Goal: Participate in discussion

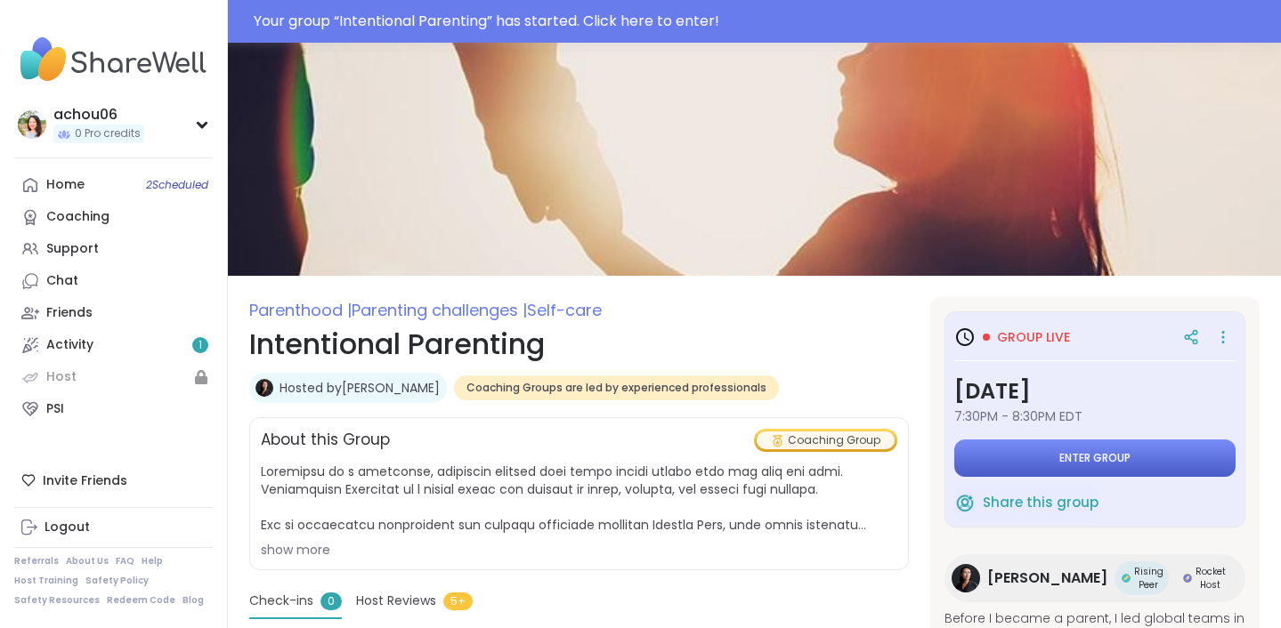
click at [1059, 451] on span "Enter group" at bounding box center [1094, 458] width 71 height 14
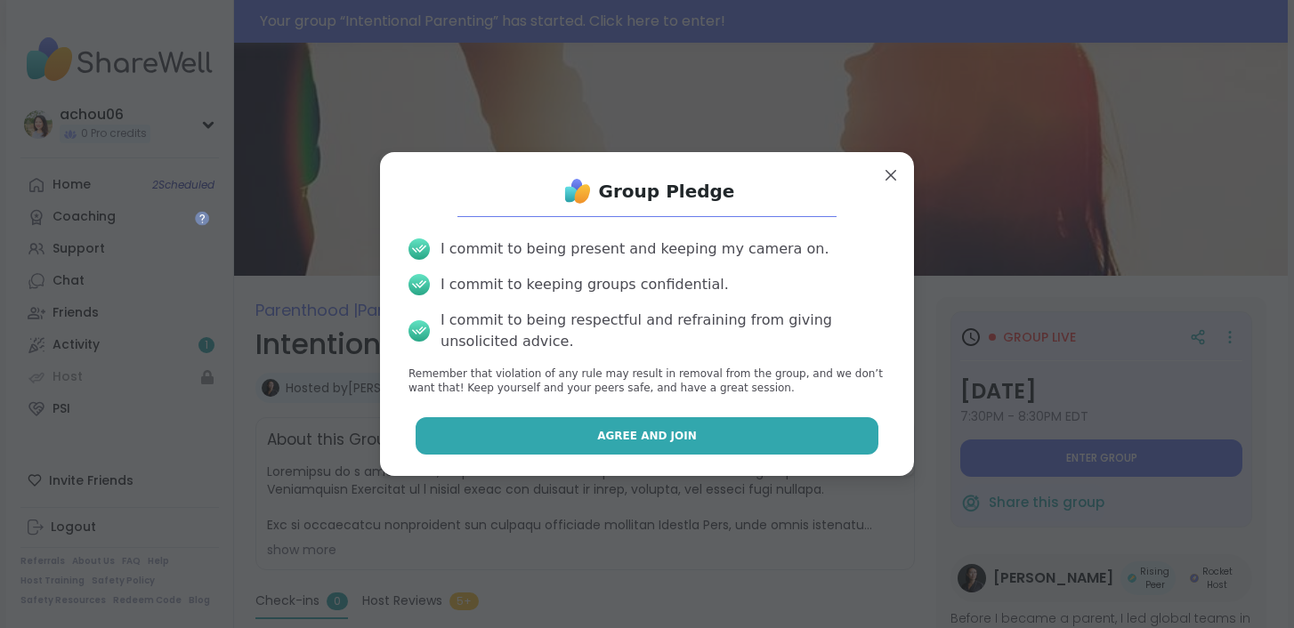
click at [725, 436] on button "Agree and Join" at bounding box center [648, 435] width 464 height 37
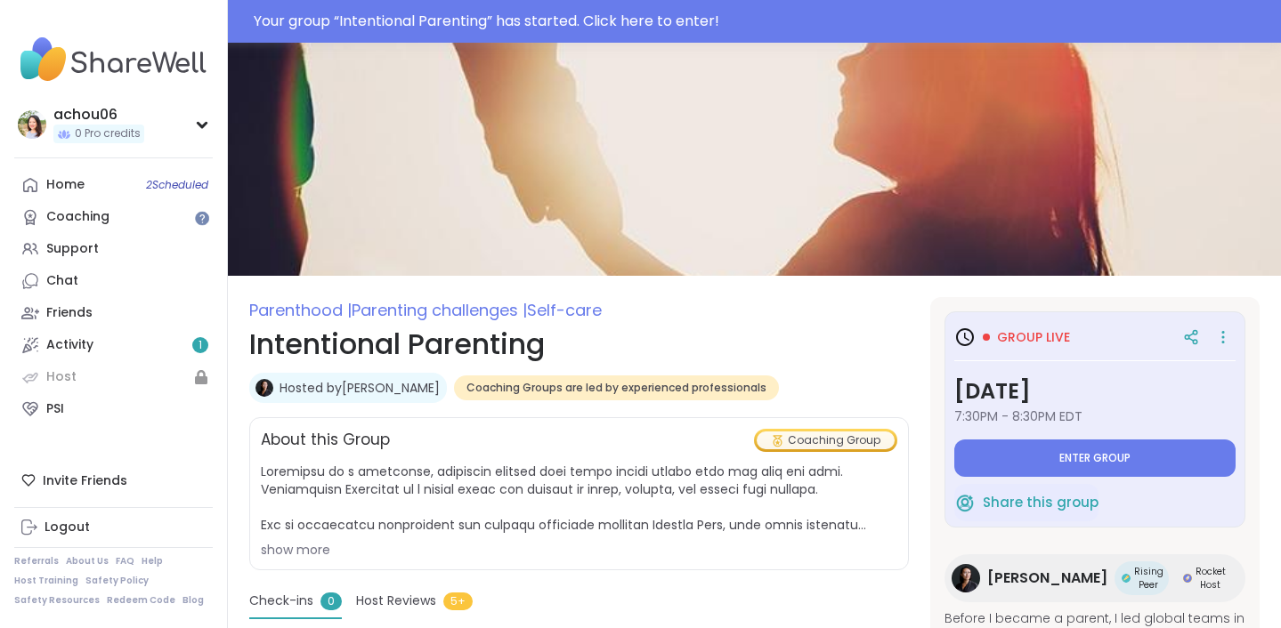
type textarea "*"
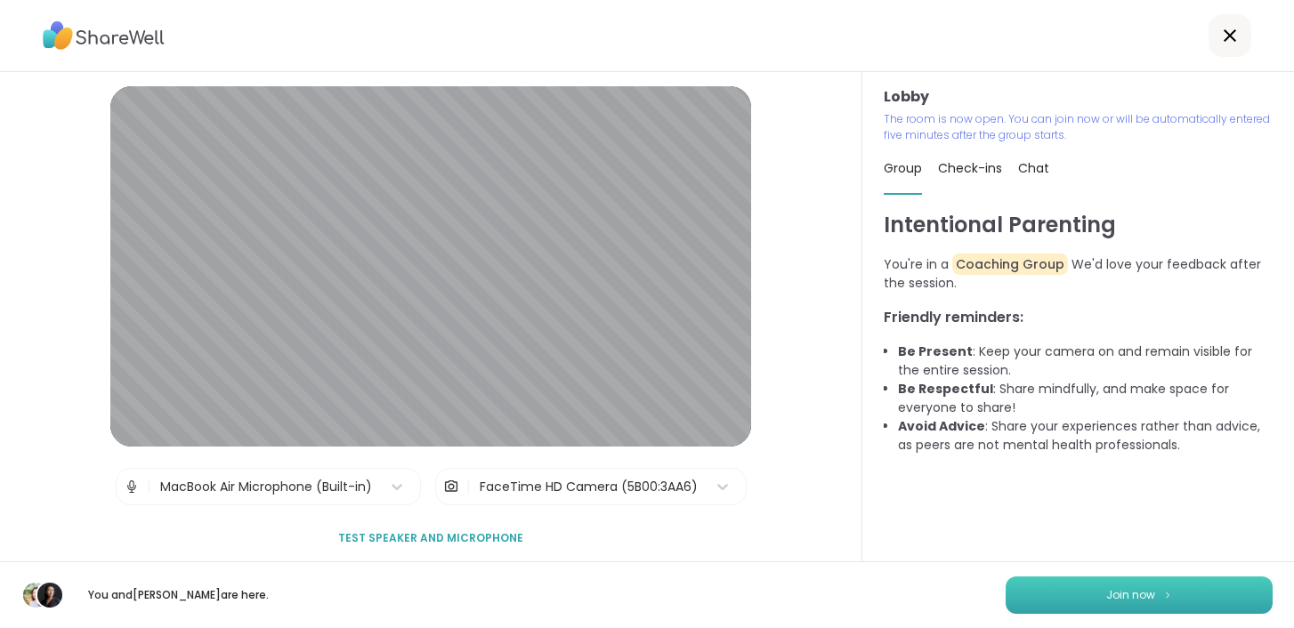
click at [1136, 587] on span "Join now" at bounding box center [1130, 595] width 49 height 16
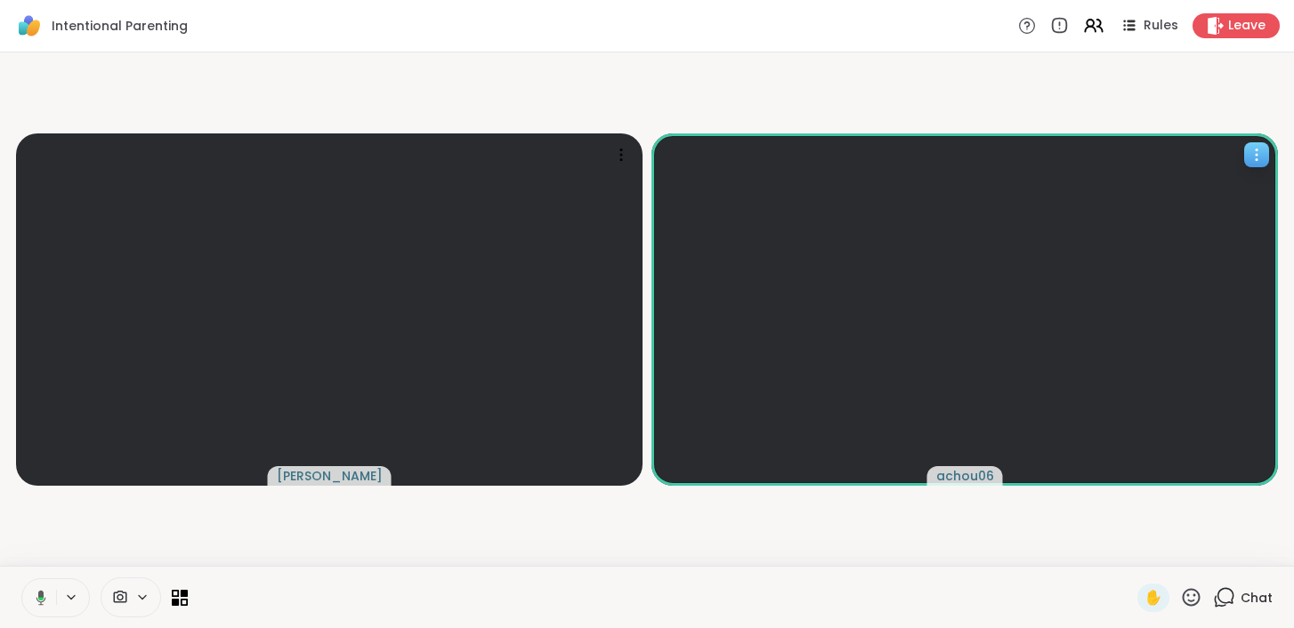
click at [974, 473] on span "achou06" at bounding box center [965, 476] width 58 height 18
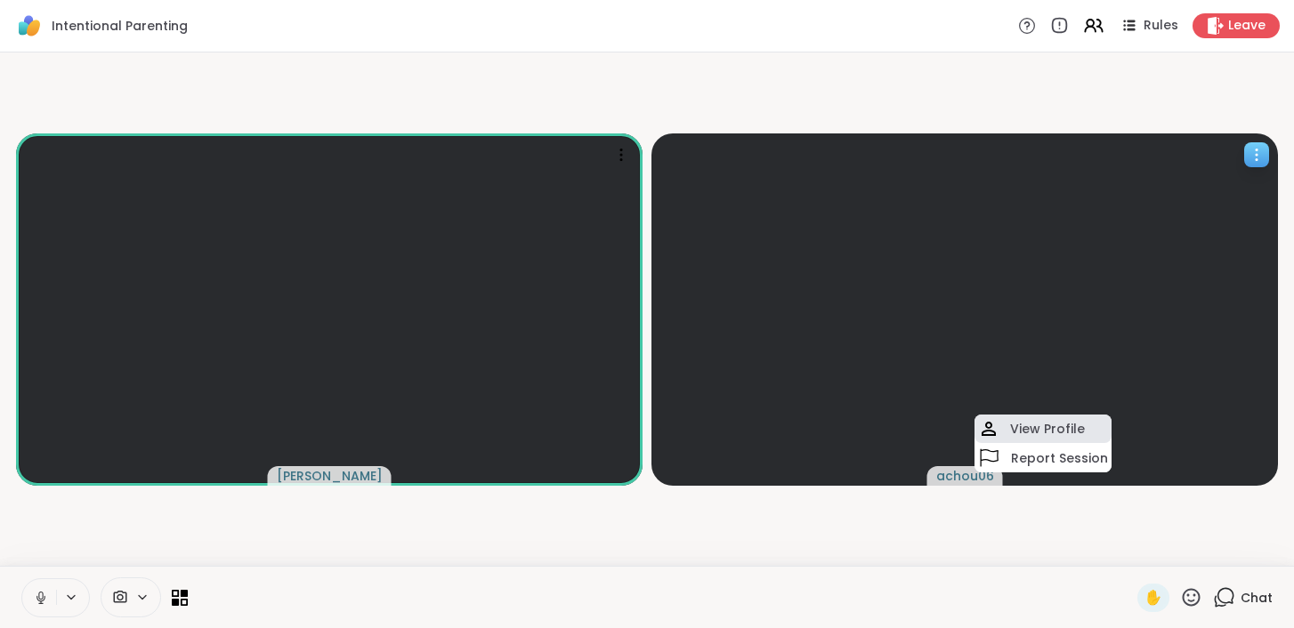
click at [1024, 420] on h4 "View Profile" at bounding box center [1047, 429] width 75 height 18
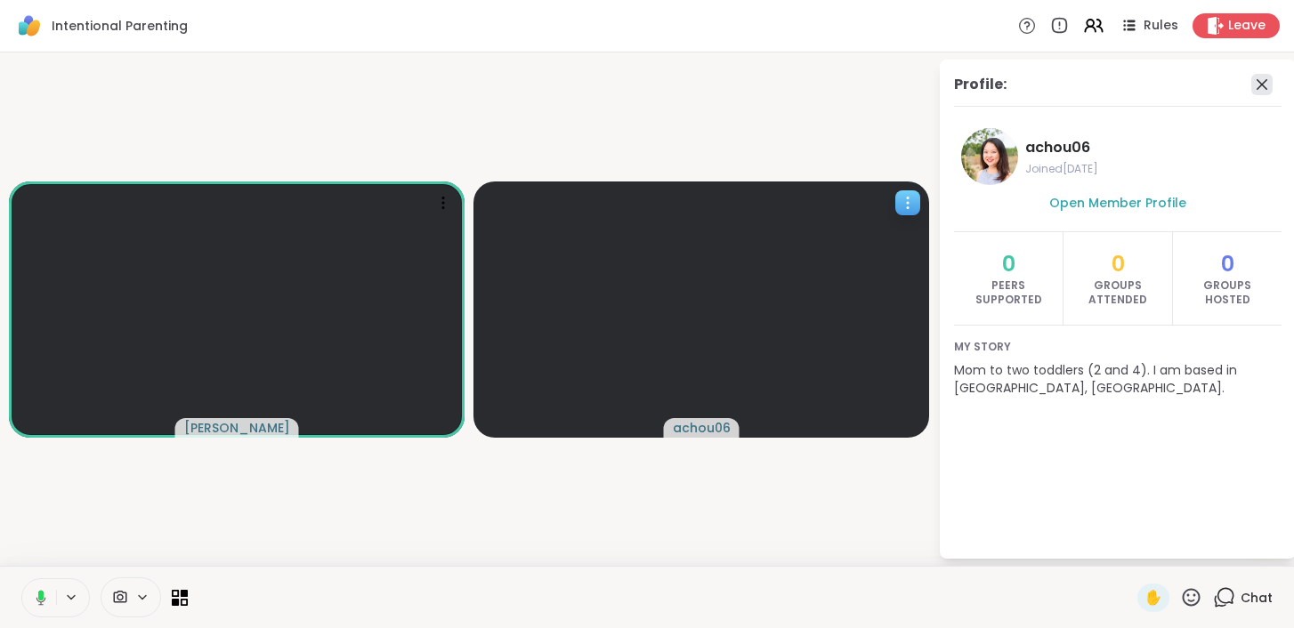
click at [1264, 87] on icon at bounding box center [1261, 84] width 21 height 21
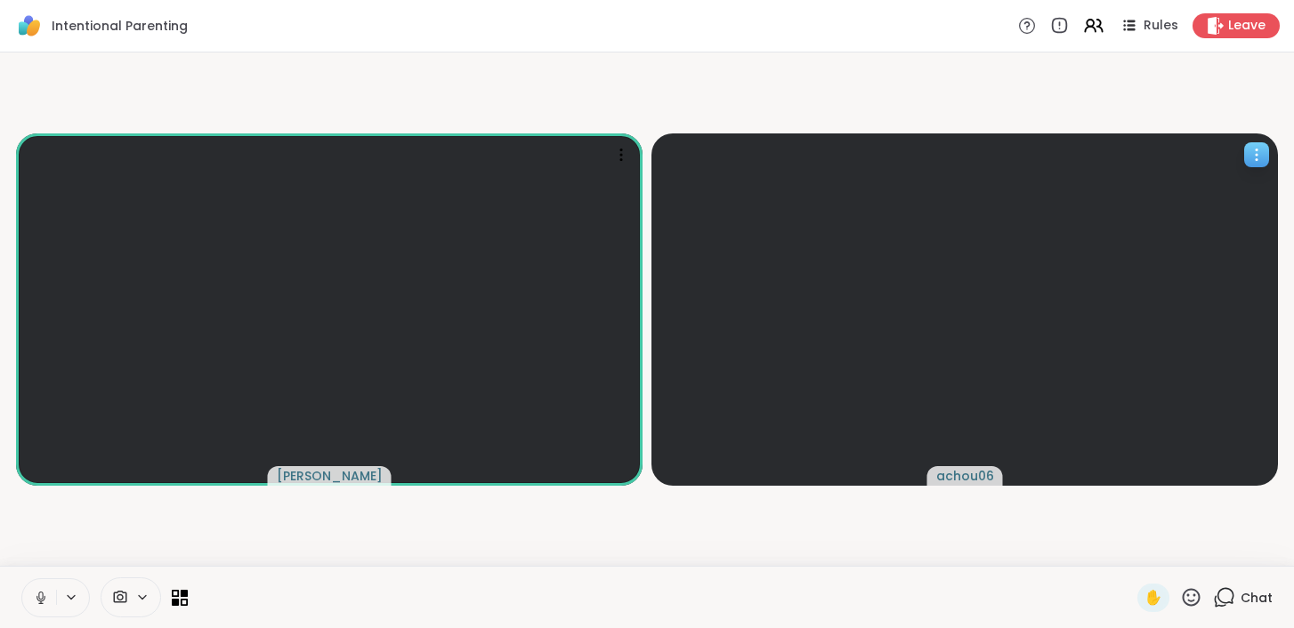
click at [1258, 158] on icon at bounding box center [1257, 155] width 18 height 18
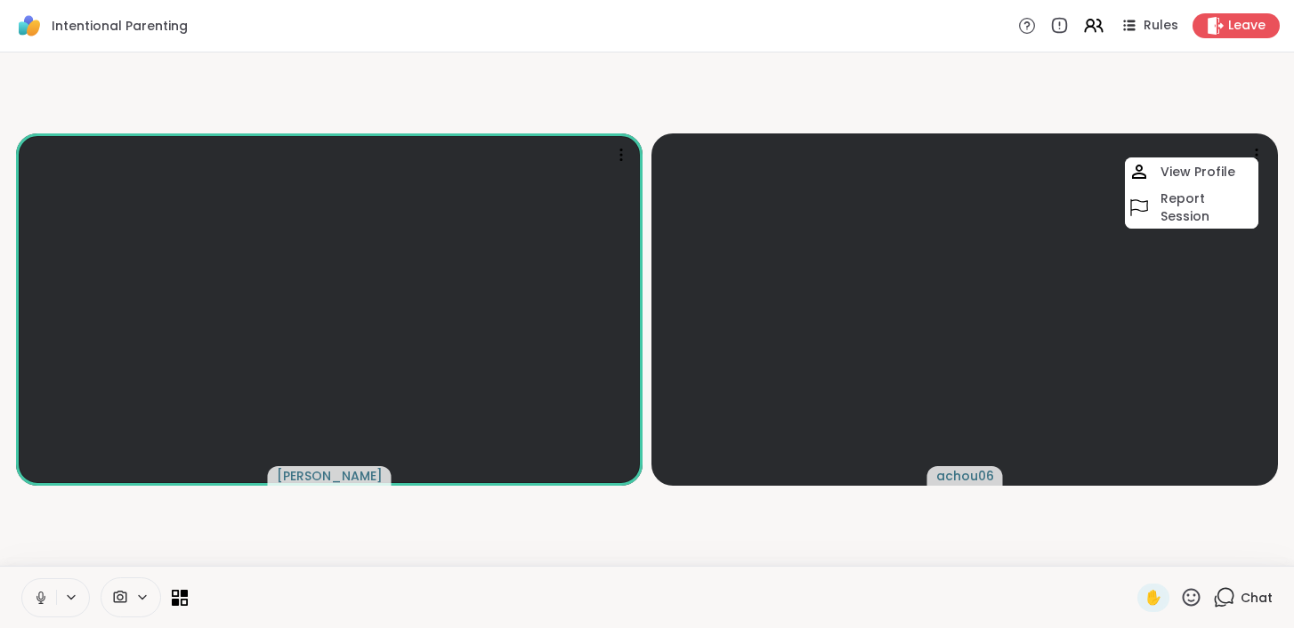
click at [1134, 97] on video-player-container "[PERSON_NAME] achou06 View Profile Report Session" at bounding box center [647, 309] width 1272 height 499
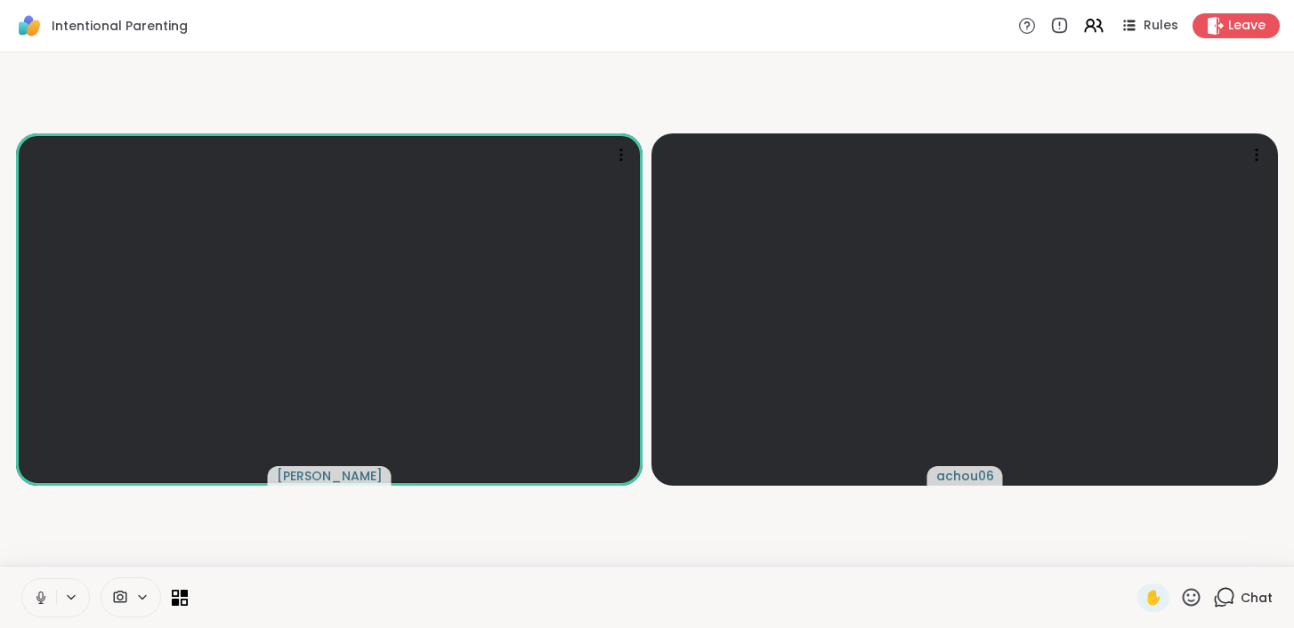
click at [1222, 594] on icon at bounding box center [1224, 597] width 22 height 22
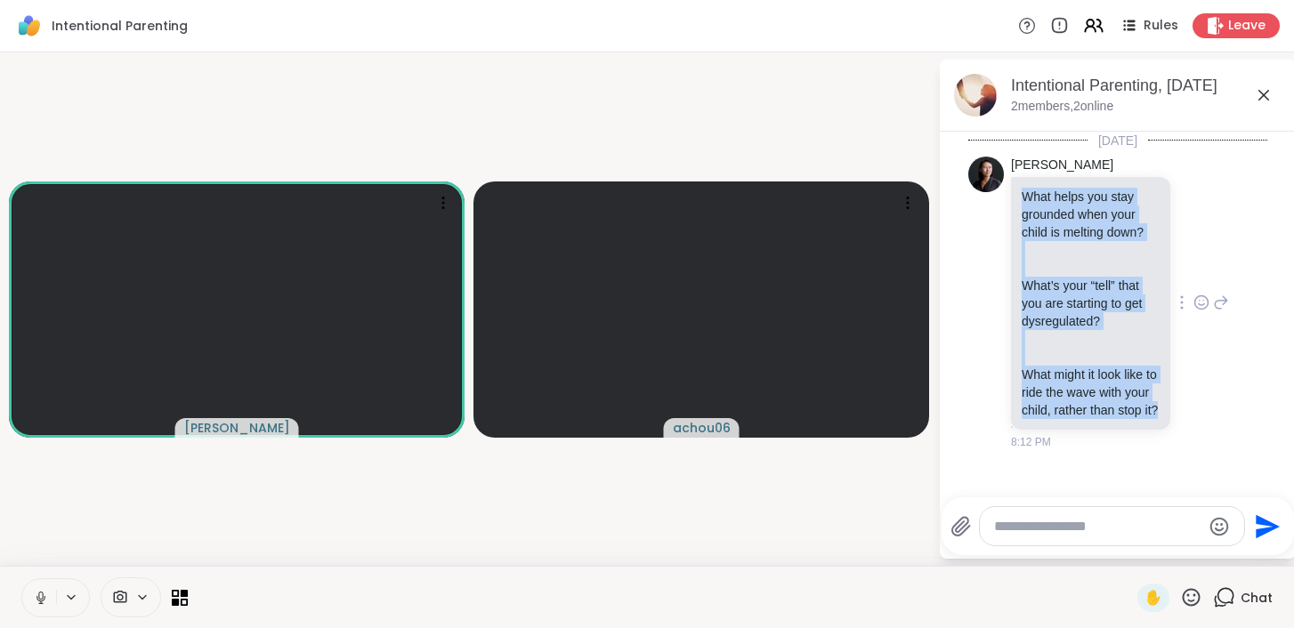
drag, startPoint x: 1071, startPoint y: 427, endPoint x: 1021, endPoint y: 192, distance: 240.1
click at [1022, 192] on div "What helps you stay grounded when your child is melting down? What’s your “tell…" at bounding box center [1091, 303] width 138 height 231
copy div "What helps you stay grounded when your child is melting down? What’s your “tell…"
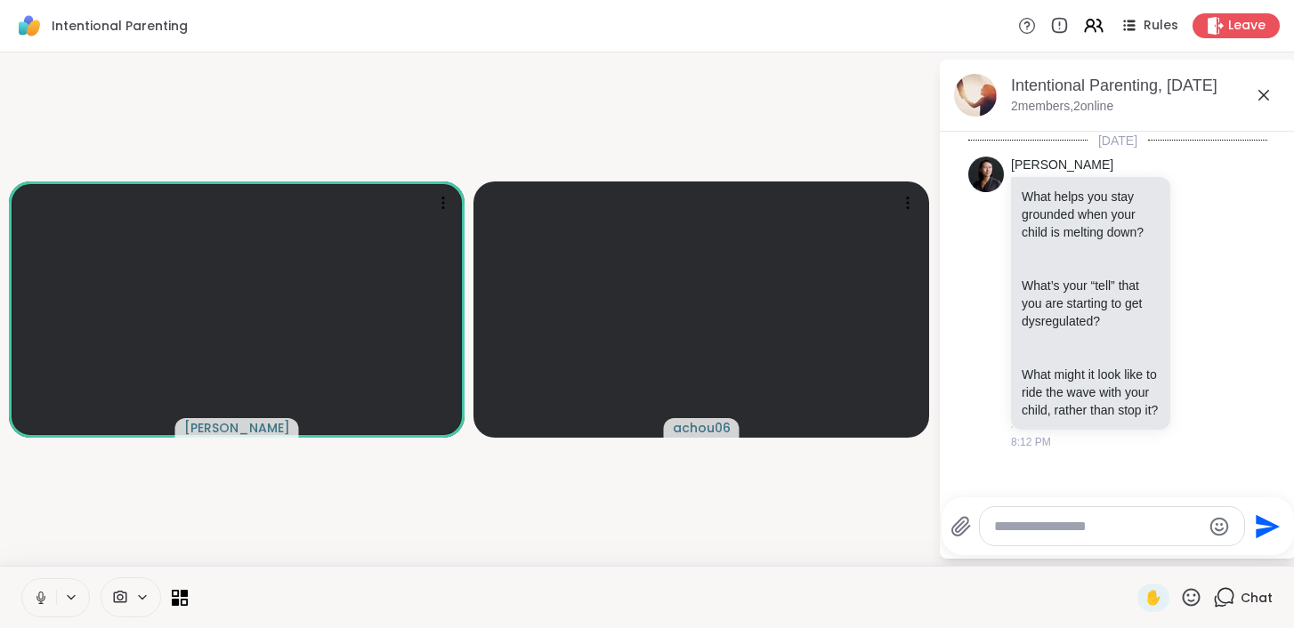
click at [120, 594] on icon at bounding box center [120, 597] width 16 height 17
click at [138, 602] on icon at bounding box center [142, 597] width 14 height 15
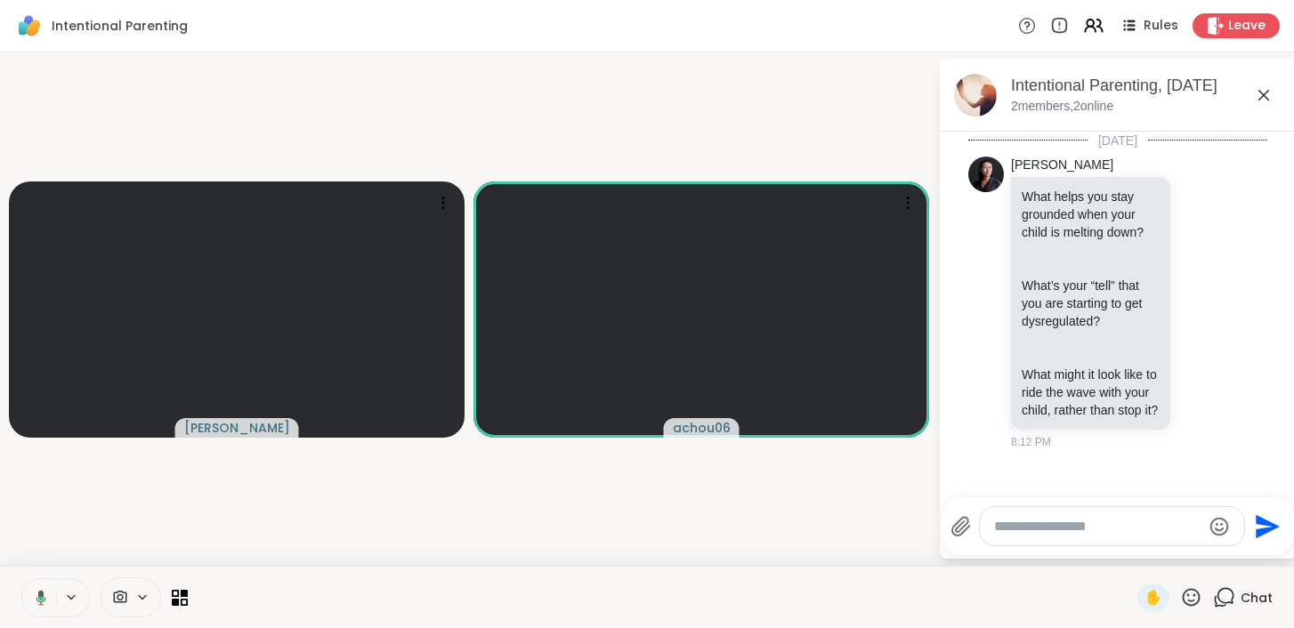
click at [142, 599] on icon at bounding box center [142, 597] width 7 height 4
click at [125, 596] on icon at bounding box center [120, 597] width 16 height 17
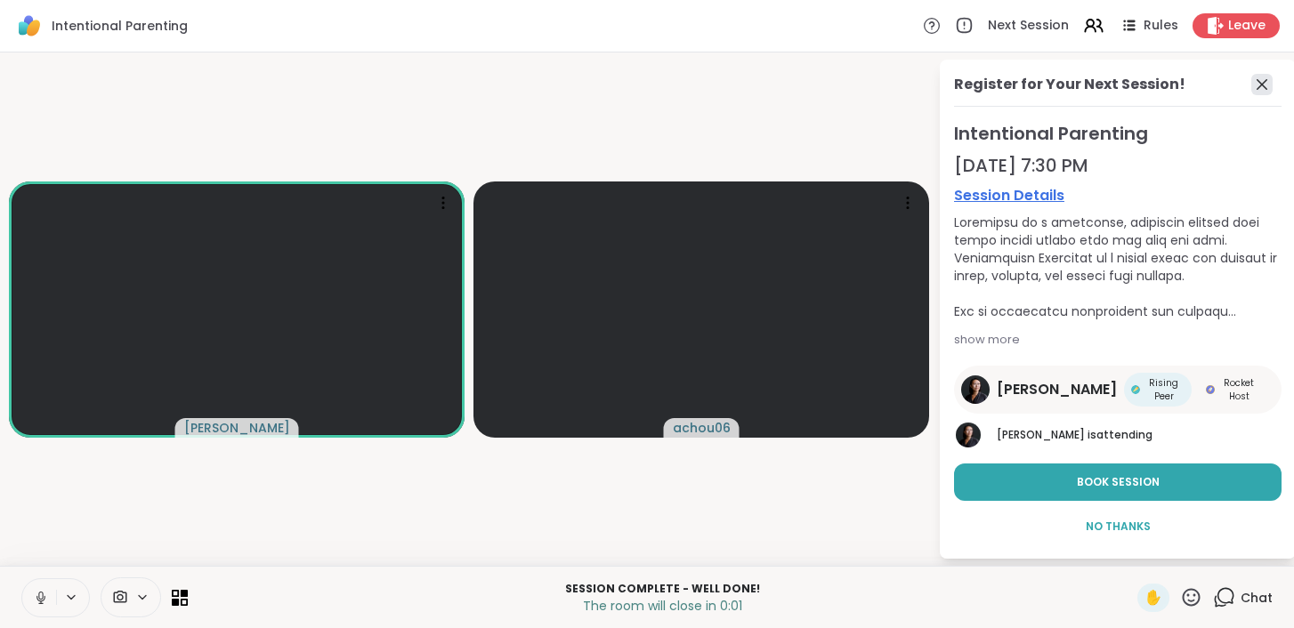
click at [1262, 81] on icon at bounding box center [1261, 84] width 21 height 21
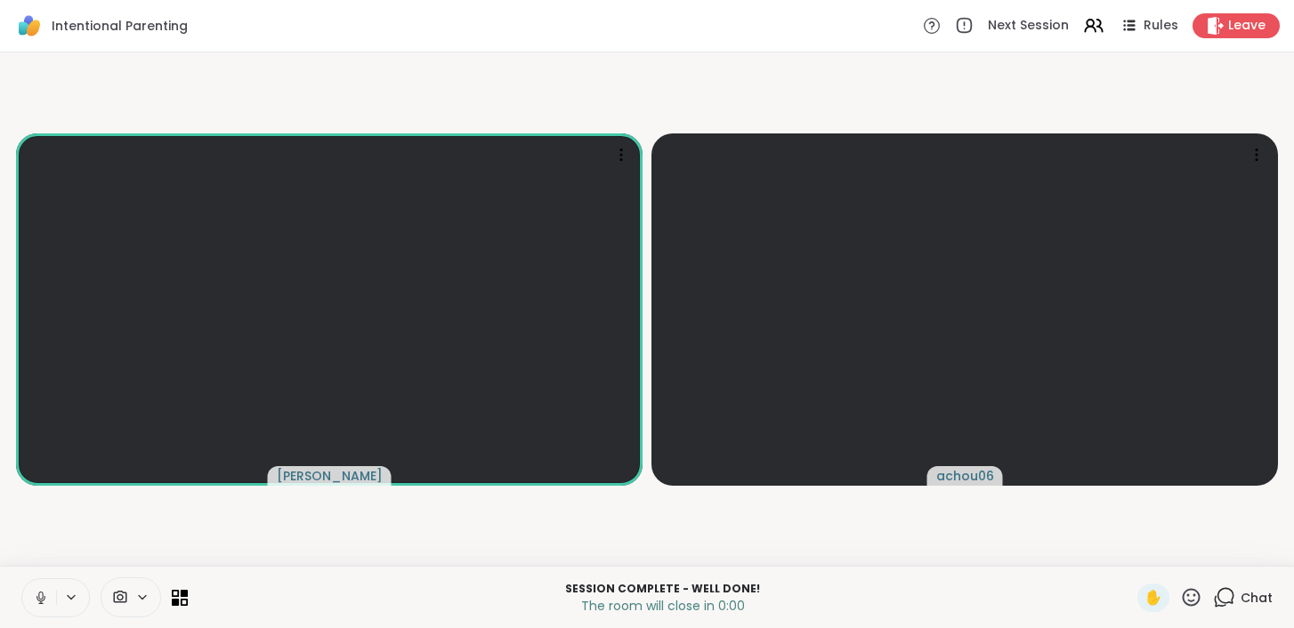
click at [1213, 594] on icon at bounding box center [1224, 597] width 22 height 22
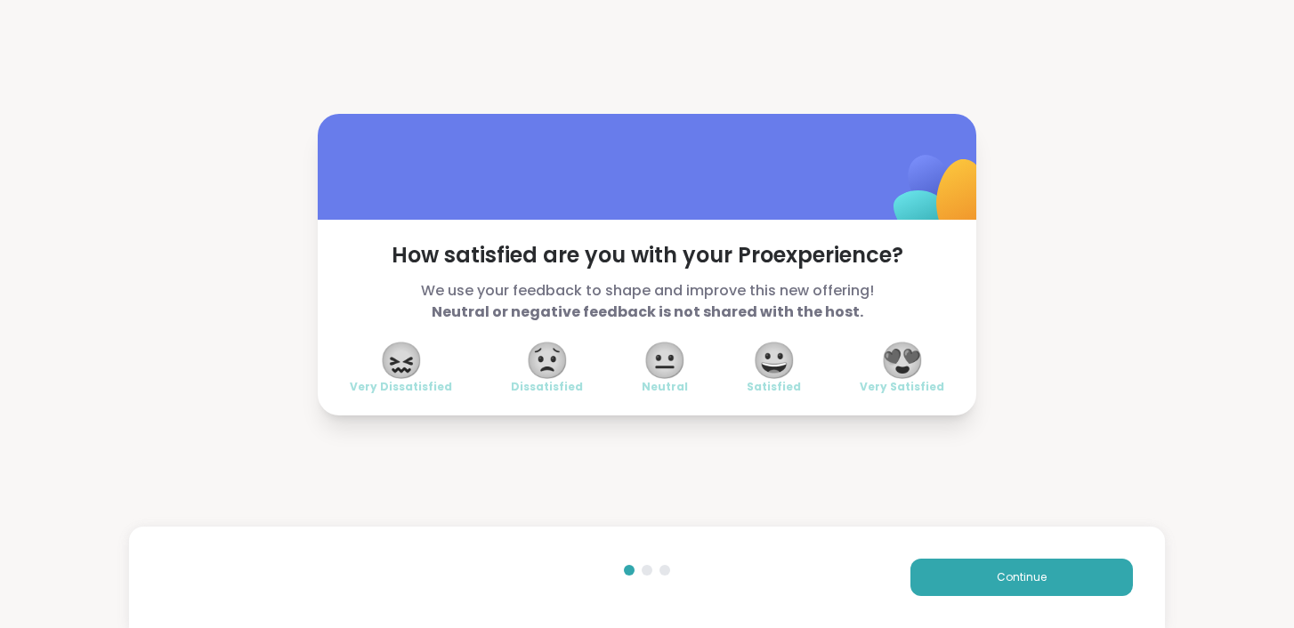
click at [902, 360] on span "😍" at bounding box center [902, 360] width 44 height 32
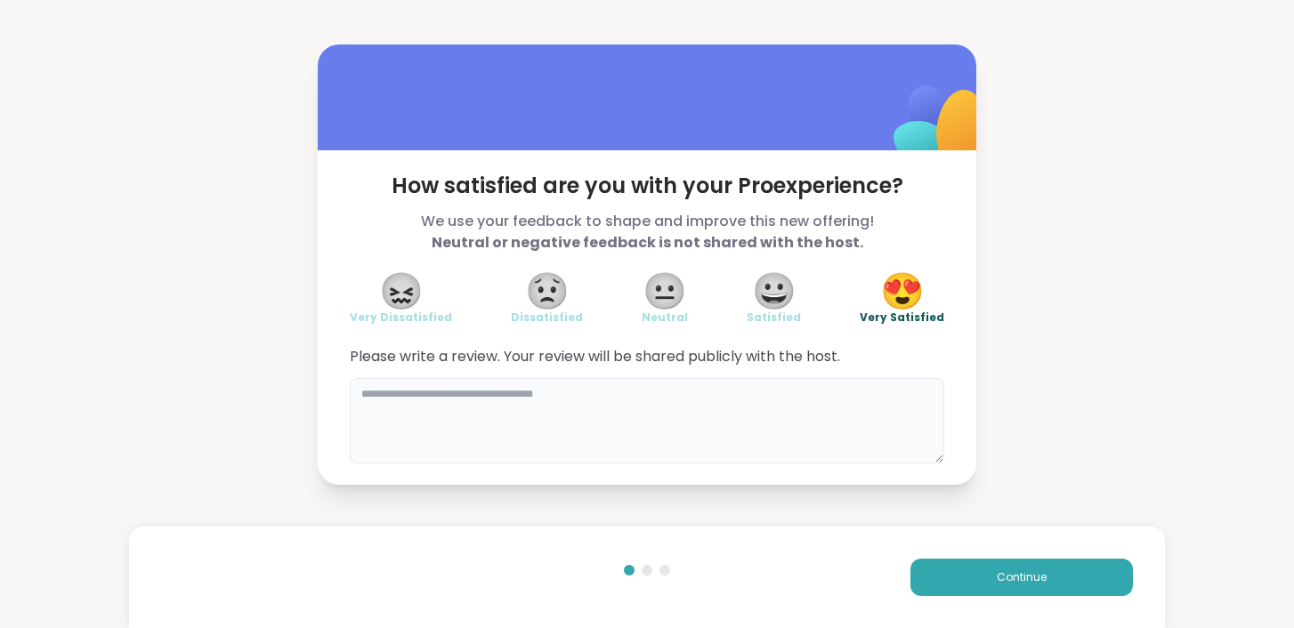
click at [871, 414] on textarea at bounding box center [647, 420] width 594 height 85
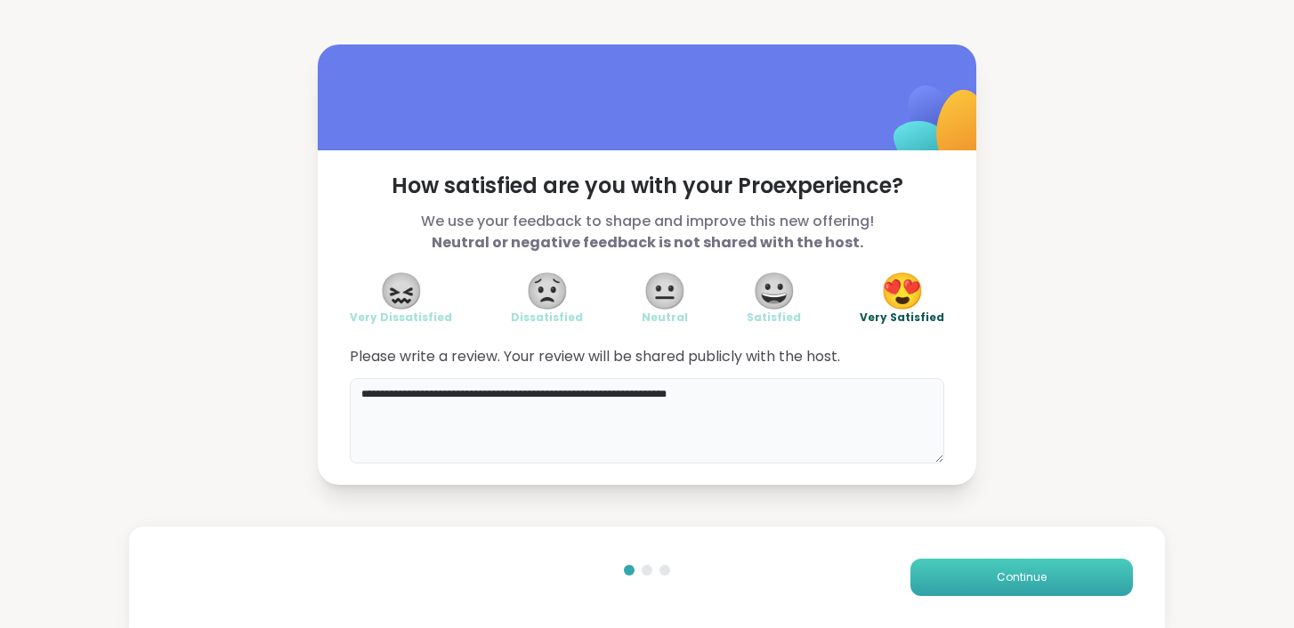
type textarea "**********"
click at [1055, 581] on button "Continue" at bounding box center [1021, 577] width 222 height 37
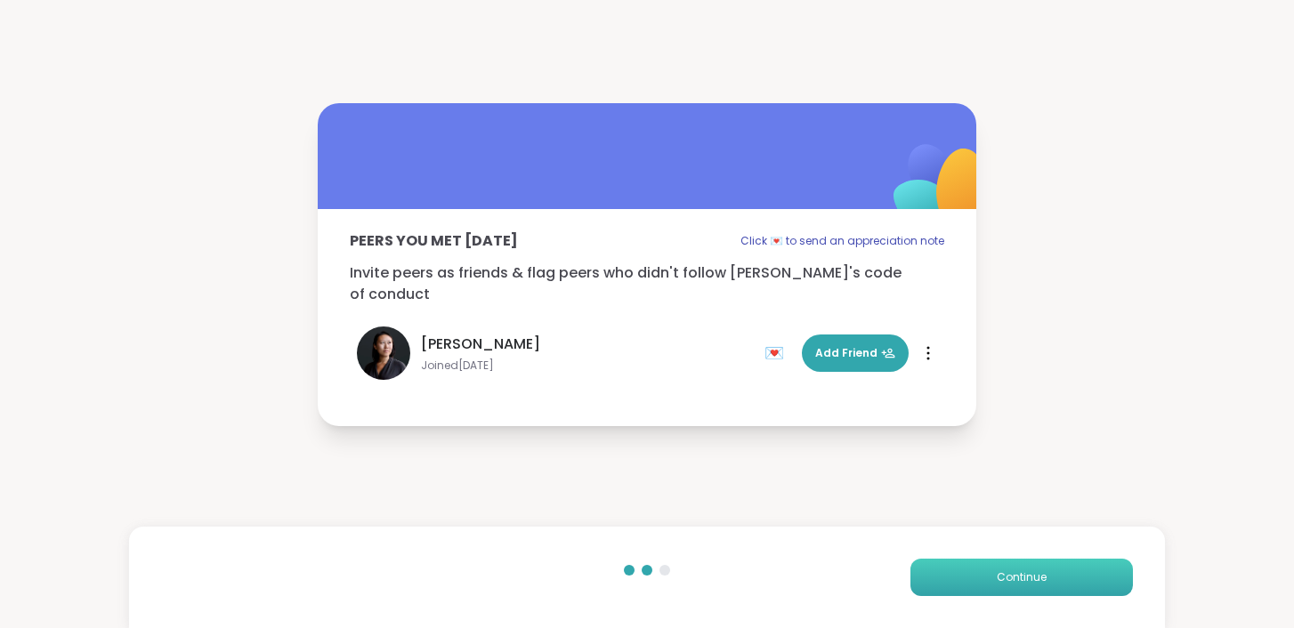
click at [1050, 572] on button "Continue" at bounding box center [1021, 577] width 222 height 37
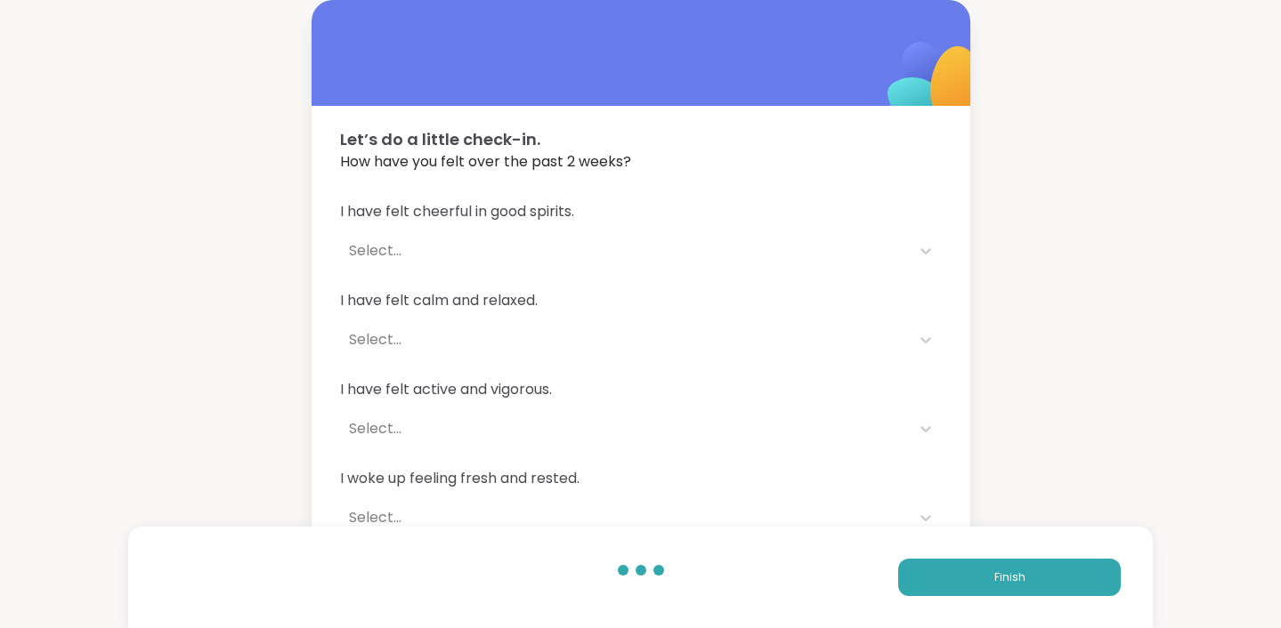
click at [1013, 607] on div "Finish" at bounding box center [640, 577] width 1024 height 101
click at [1009, 576] on span "Finish" at bounding box center [1009, 578] width 31 height 16
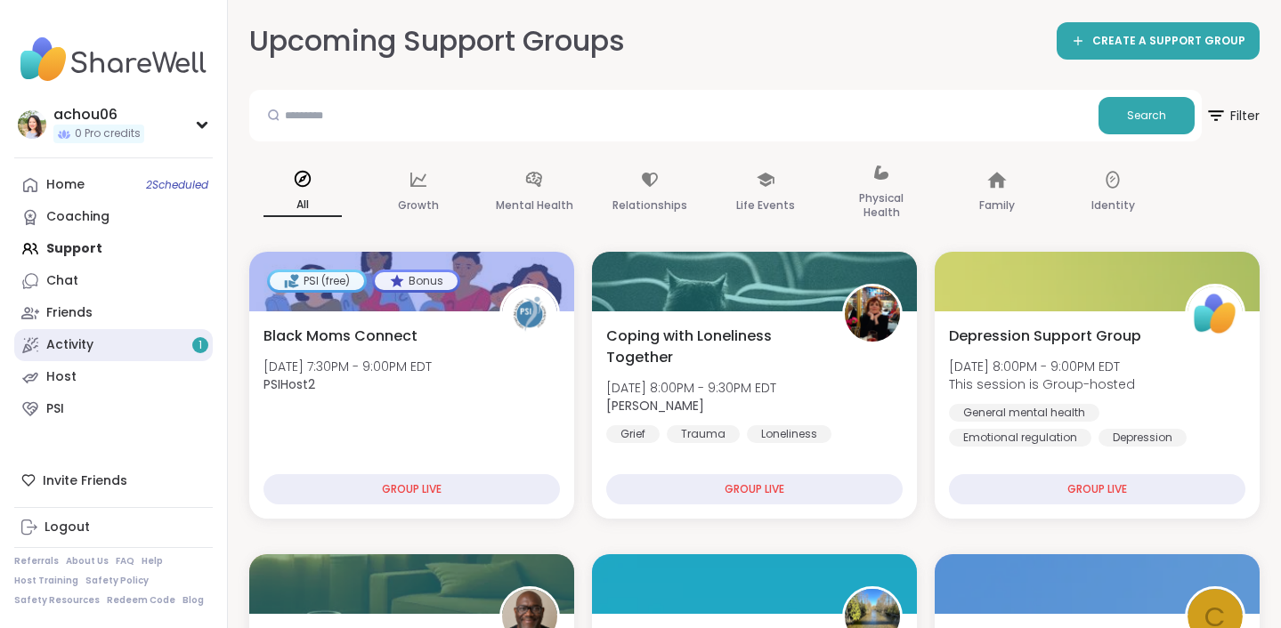
click at [128, 355] on link "Activity 1" at bounding box center [113, 345] width 198 height 32
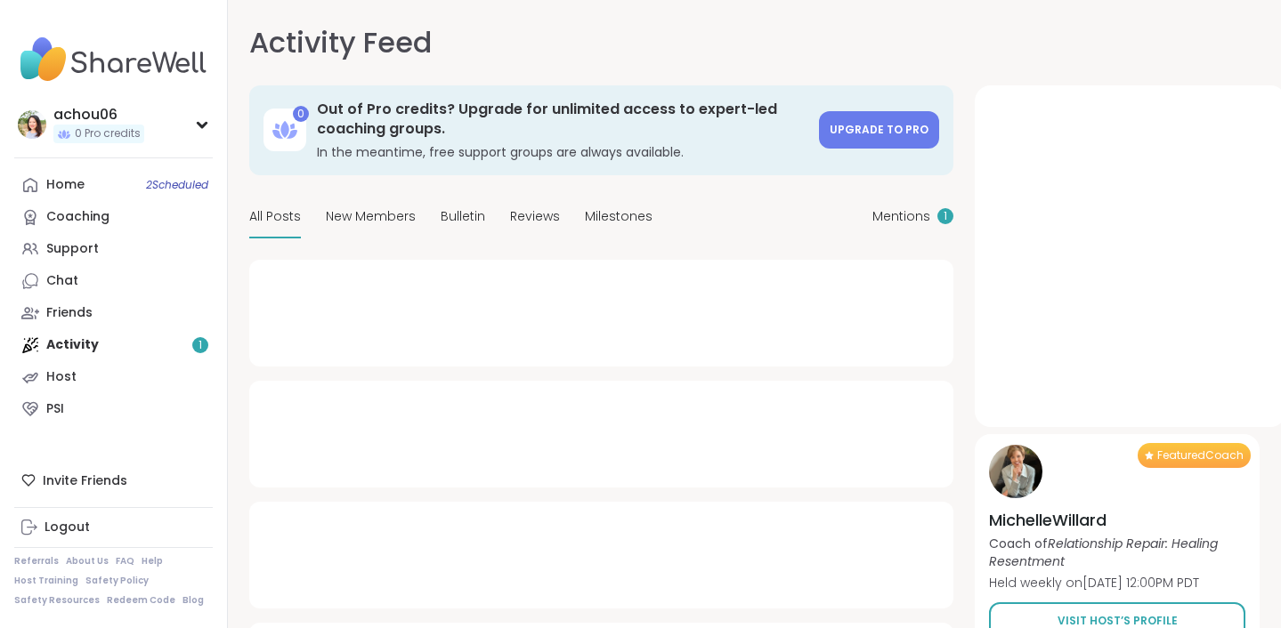
type textarea "*"
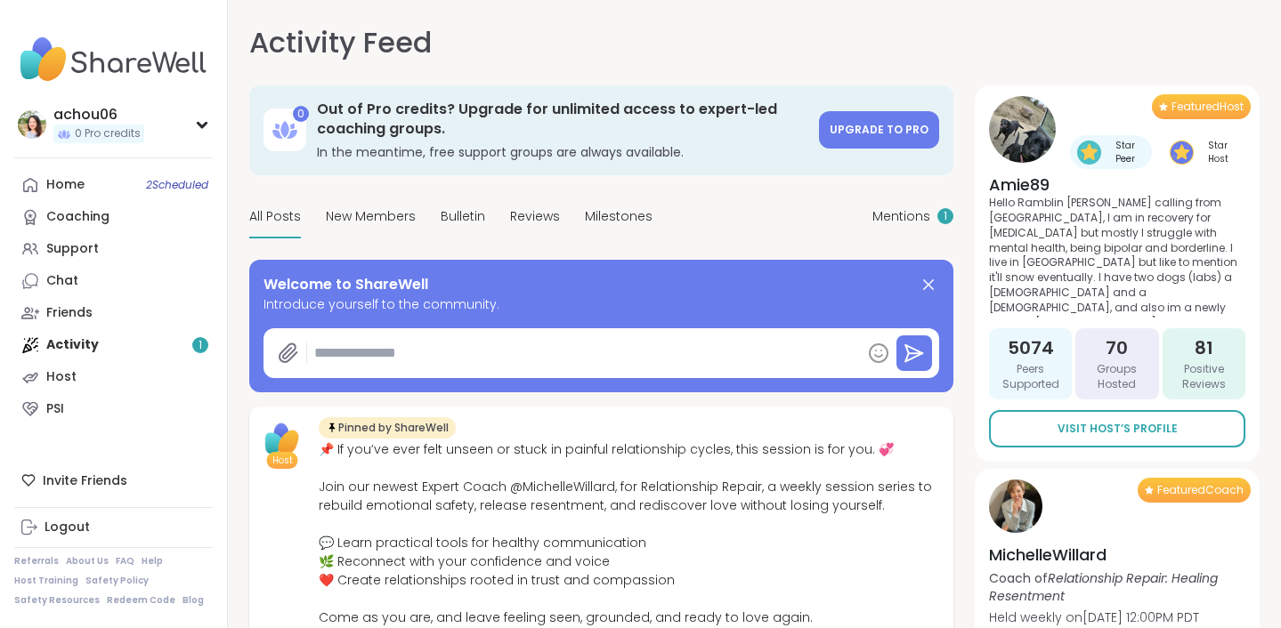
scroll to position [28, 0]
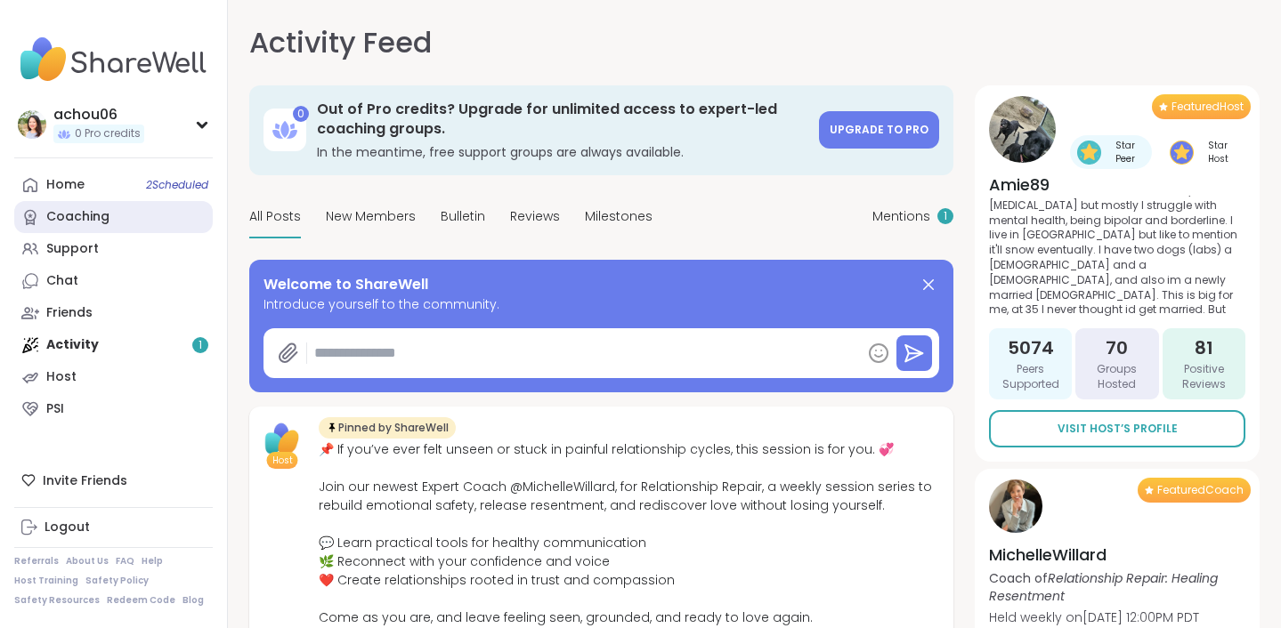
click at [141, 219] on link "Coaching" at bounding box center [113, 217] width 198 height 32
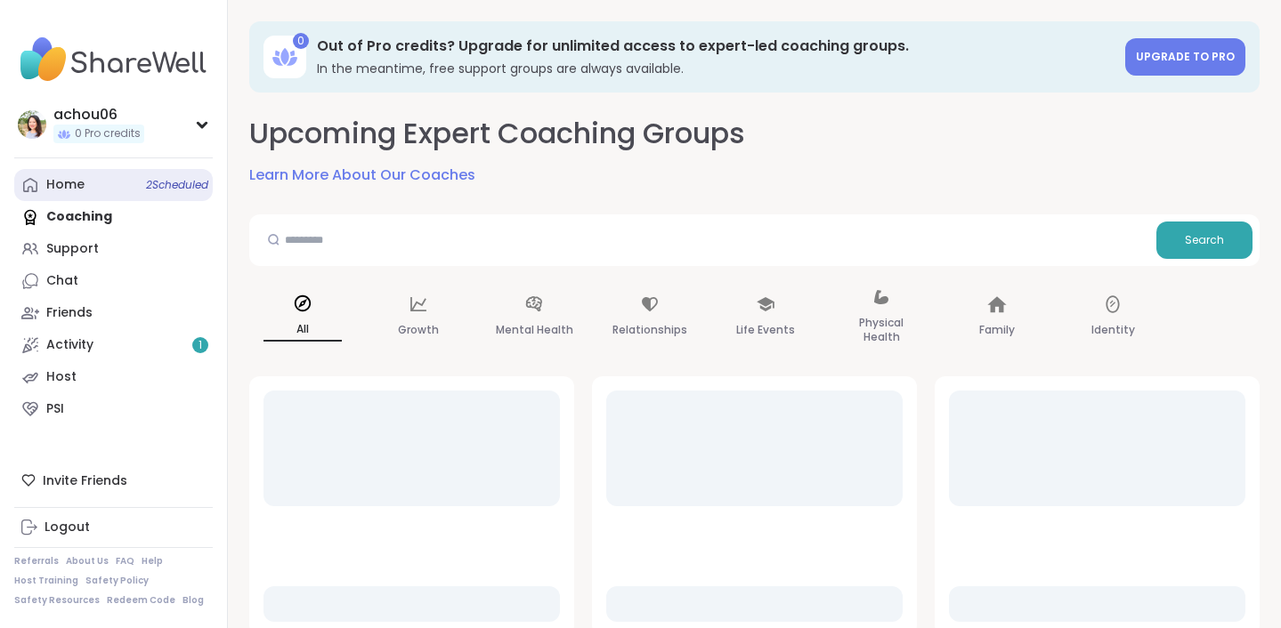
click at [141, 174] on link "Home 2 Scheduled" at bounding box center [113, 185] width 198 height 32
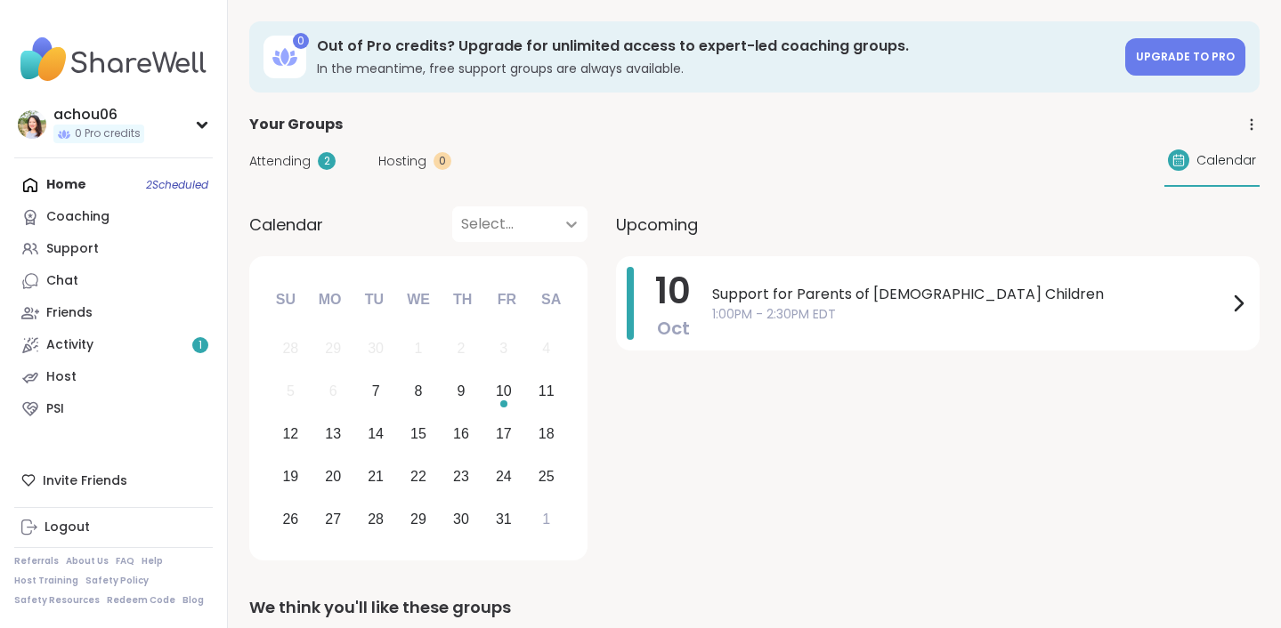
click at [565, 226] on icon at bounding box center [571, 224] width 18 height 18
click at [738, 158] on div "Attending 2 Hosting 0 Calendar" at bounding box center [754, 161] width 1010 height 52
click at [198, 125] on icon at bounding box center [202, 125] width 8 height 4
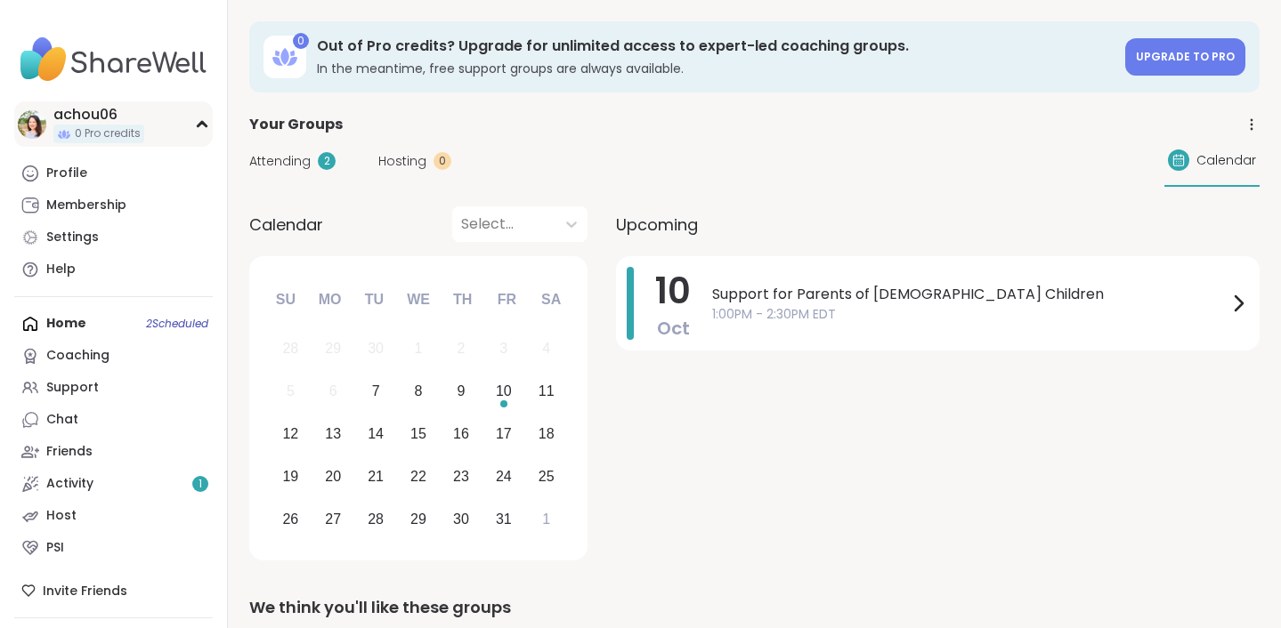
click at [198, 125] on icon at bounding box center [202, 124] width 8 height 4
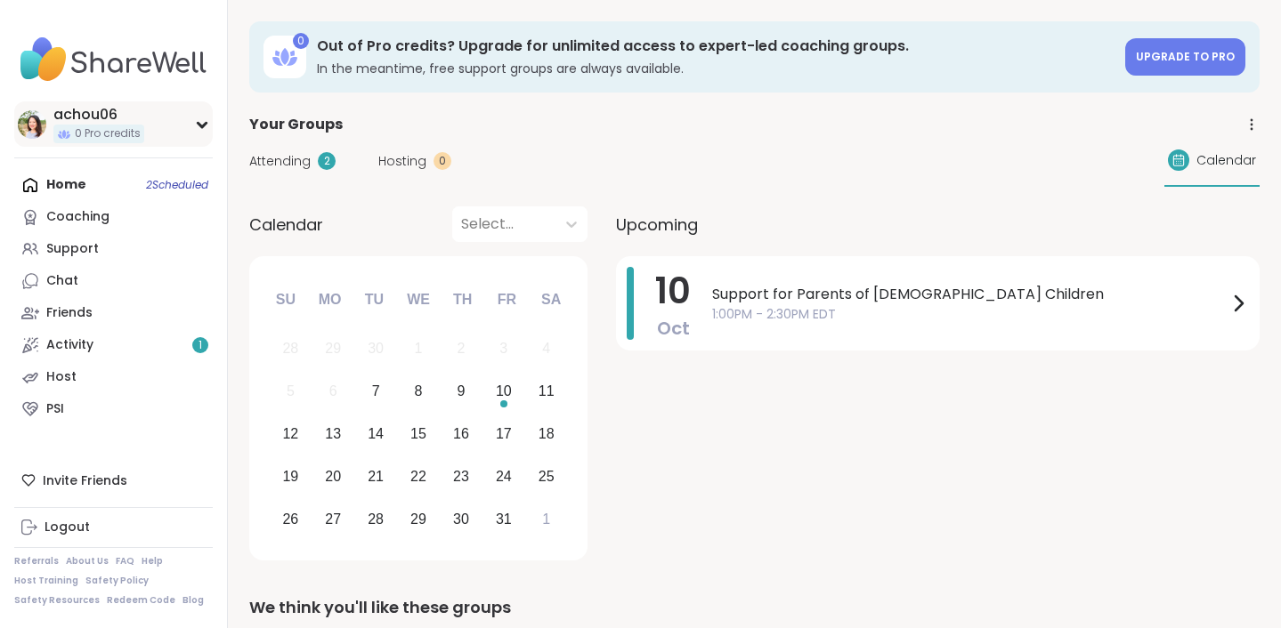
click at [198, 125] on icon at bounding box center [202, 125] width 8 height 4
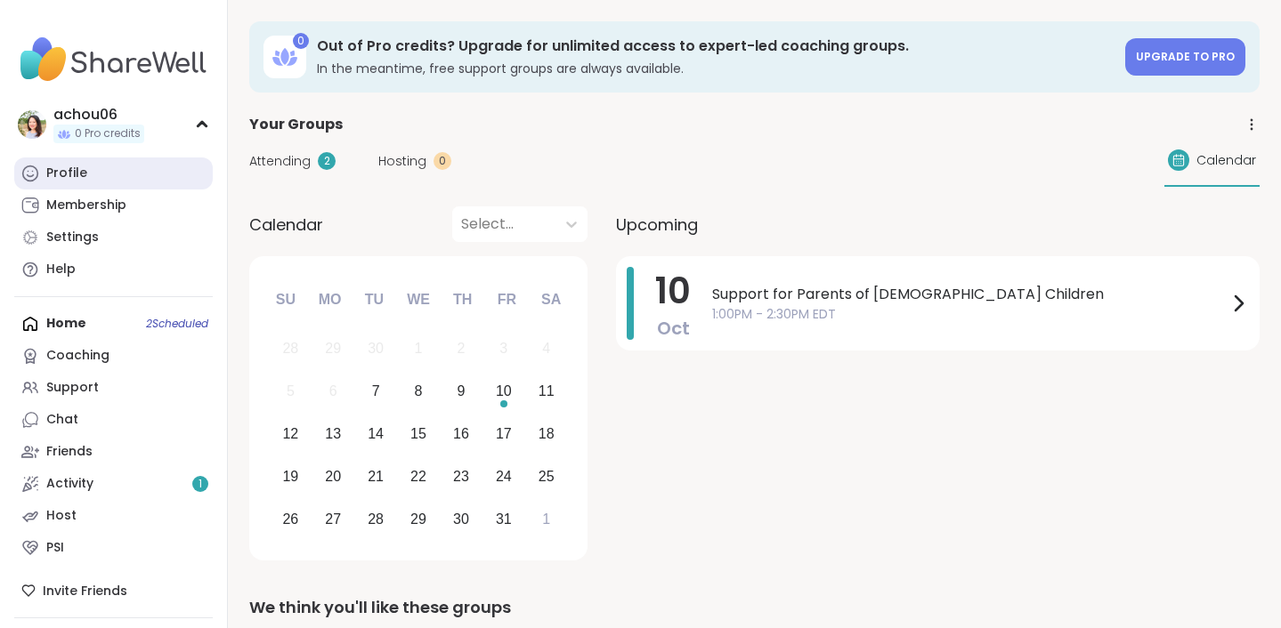
click at [99, 175] on link "Profile" at bounding box center [113, 174] width 198 height 32
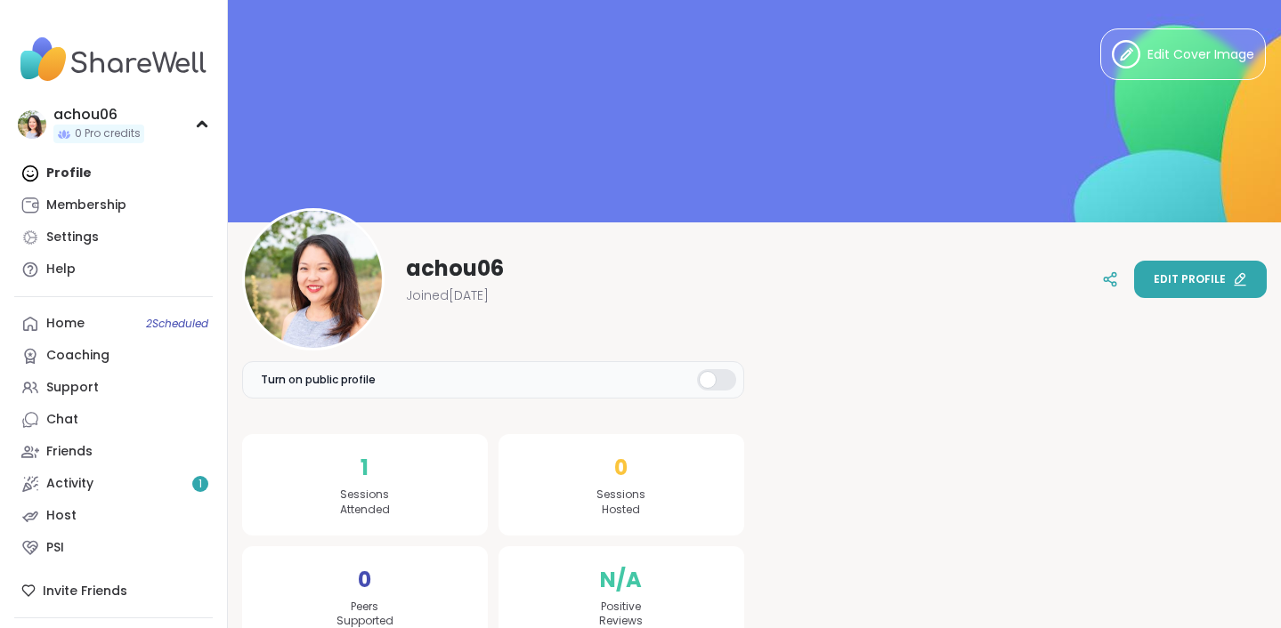
click at [1179, 286] on span "Edit profile" at bounding box center [1189, 279] width 72 height 16
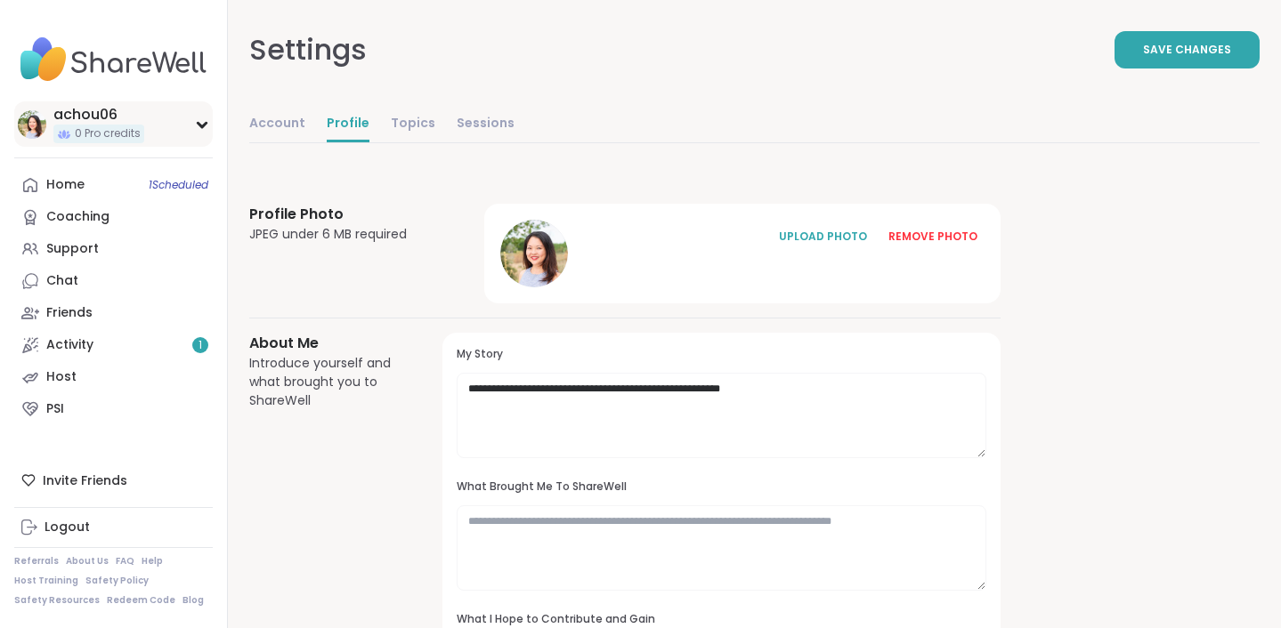
click at [95, 112] on div "achou06" at bounding box center [98, 115] width 91 height 20
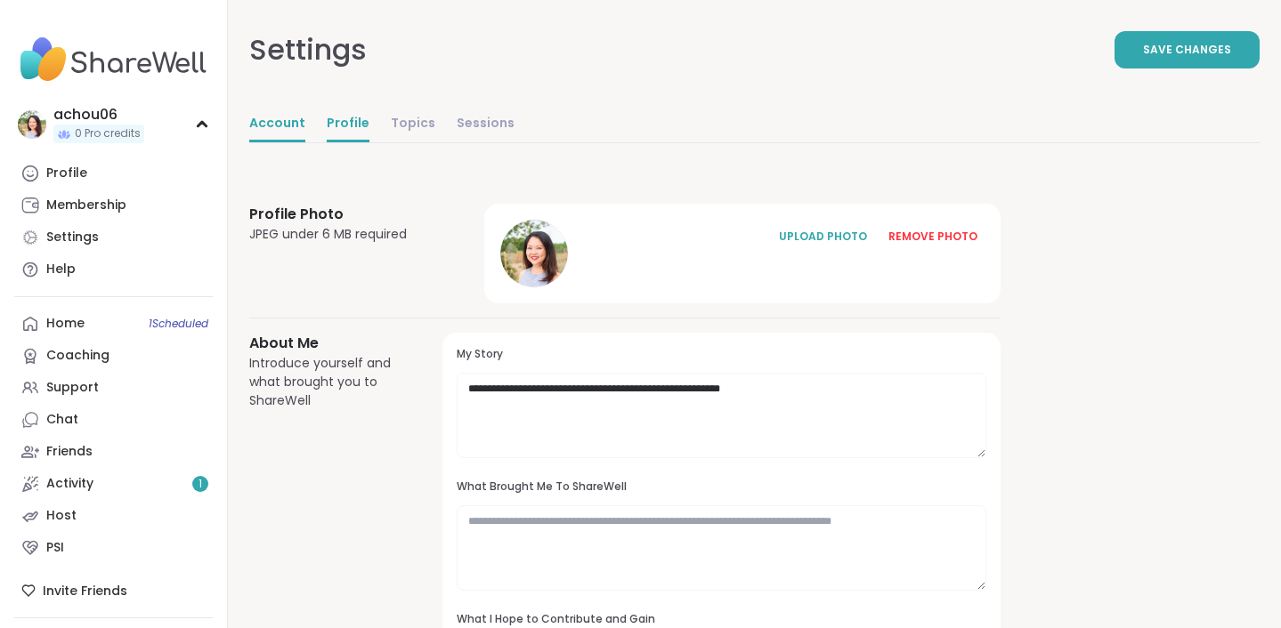
click at [261, 117] on link "Account" at bounding box center [277, 125] width 56 height 36
select select "**"
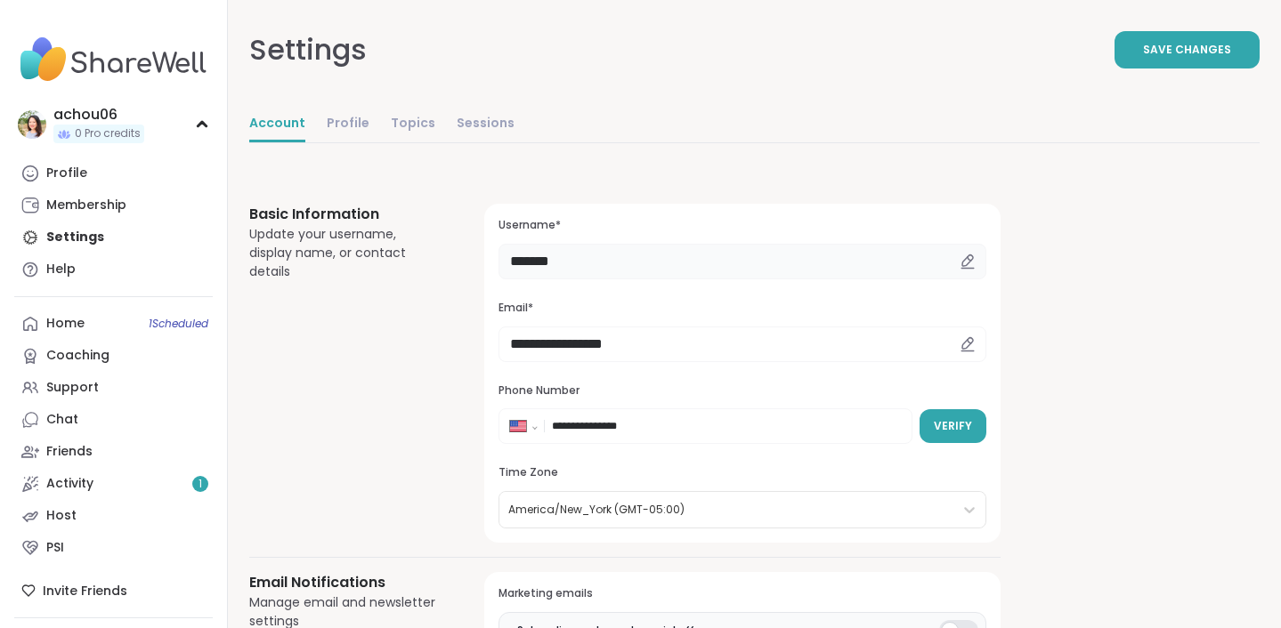
drag, startPoint x: 718, startPoint y: 260, endPoint x: 578, endPoint y: 263, distance: 139.8
click at [578, 263] on div "**********" at bounding box center [624, 373] width 751 height 339
click at [441, 292] on div "Basic Information Update your username, display name, or contact details" at bounding box center [345, 373] width 192 height 339
click at [77, 417] on link "Chat" at bounding box center [113, 420] width 198 height 32
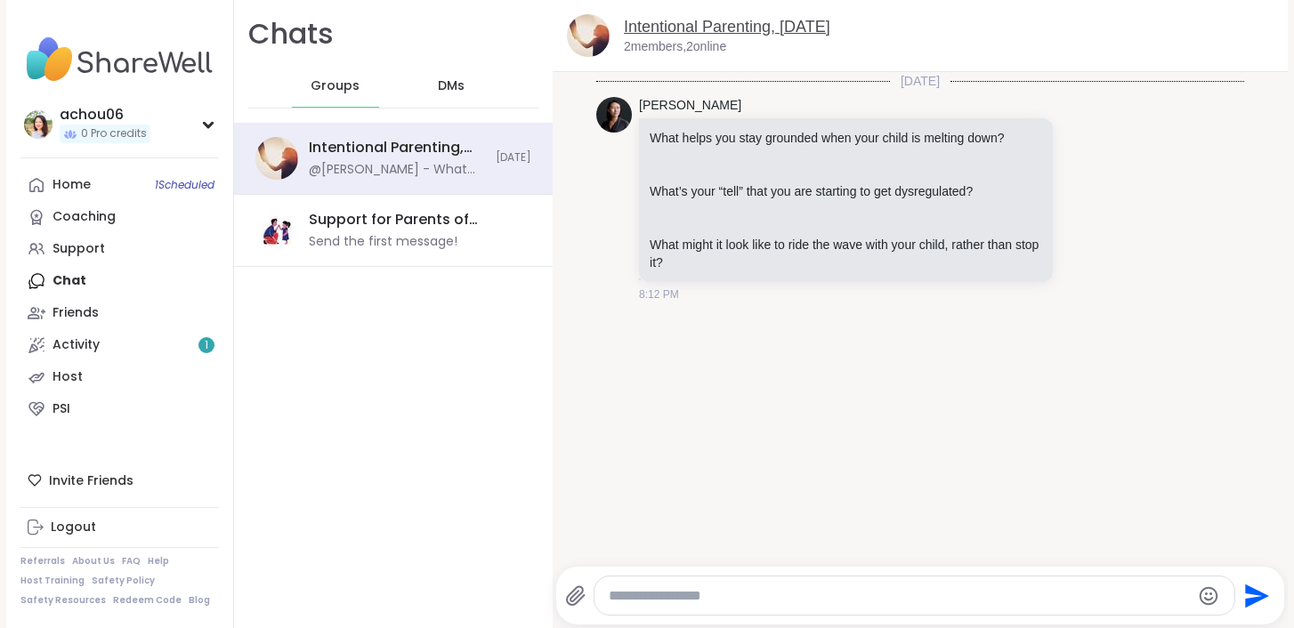
click at [674, 26] on link "Intentional Parenting, [DATE]" at bounding box center [727, 27] width 206 height 18
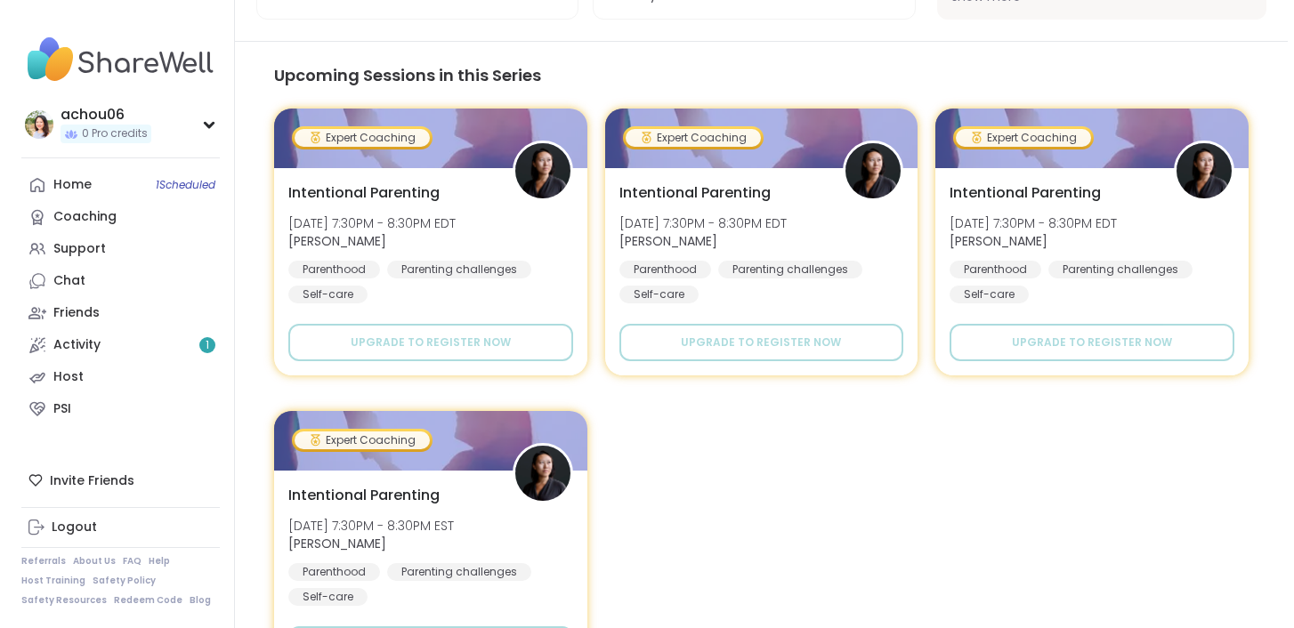
scroll to position [1172, 0]
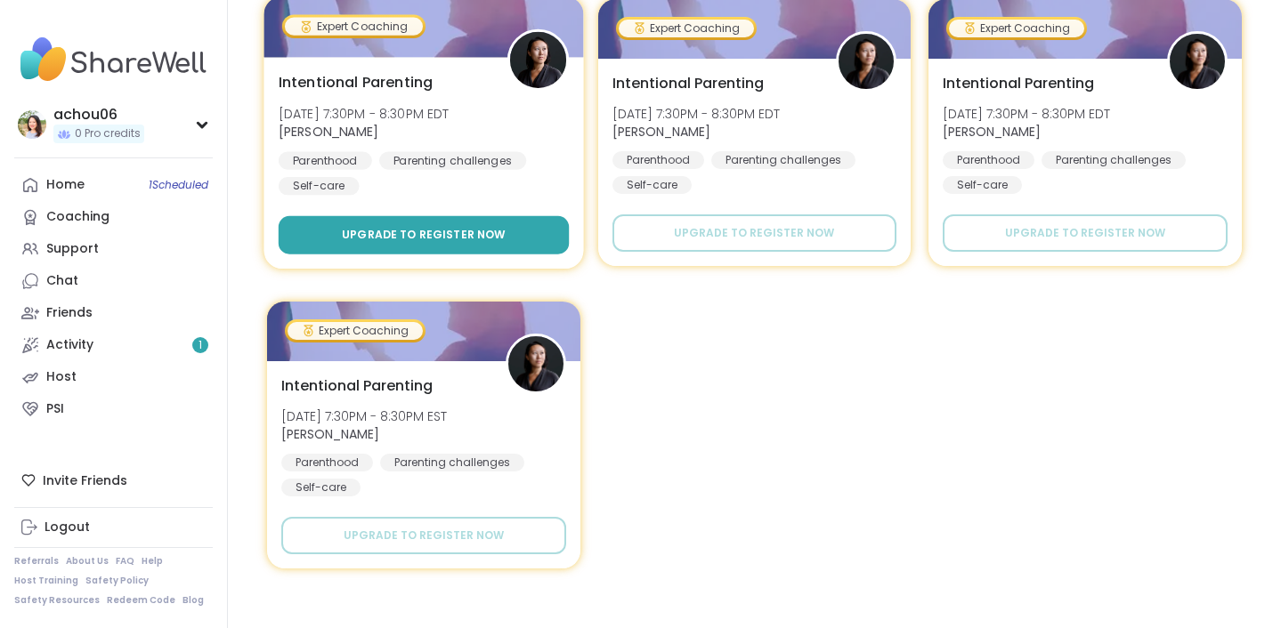
click at [452, 225] on button "Upgrade to register now" at bounding box center [424, 235] width 290 height 38
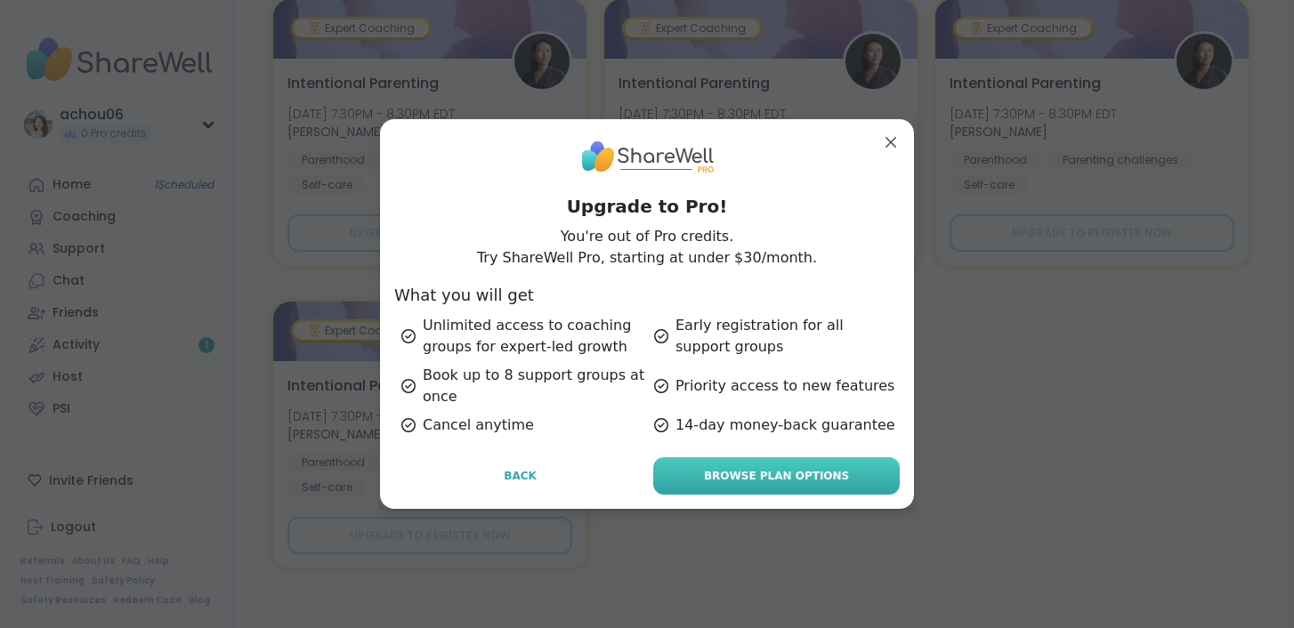
click at [745, 472] on span "Browse Plan Options" at bounding box center [776, 476] width 145 height 16
